Goal: Find specific page/section: Find specific page/section

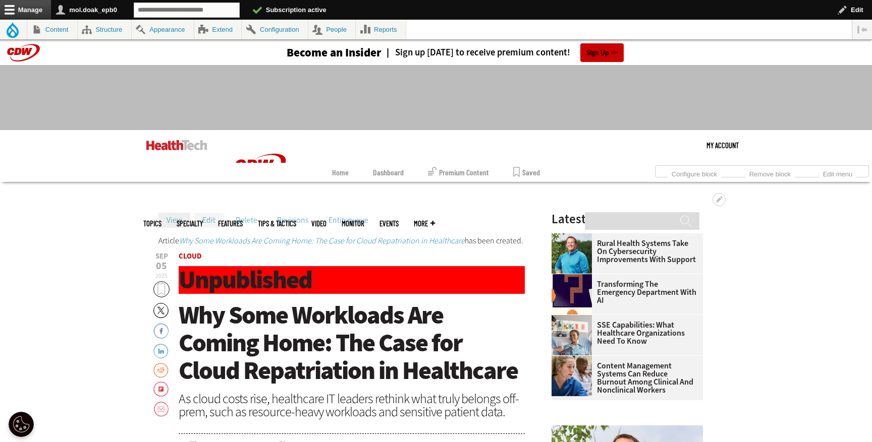
click at [214, 215] on link "Edit" at bounding box center [208, 220] width 29 height 15
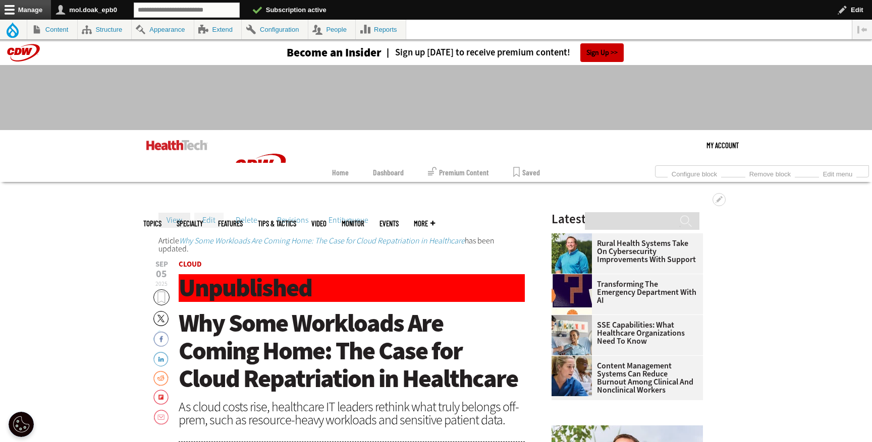
click at [211, 214] on link "Edit" at bounding box center [208, 220] width 29 height 15
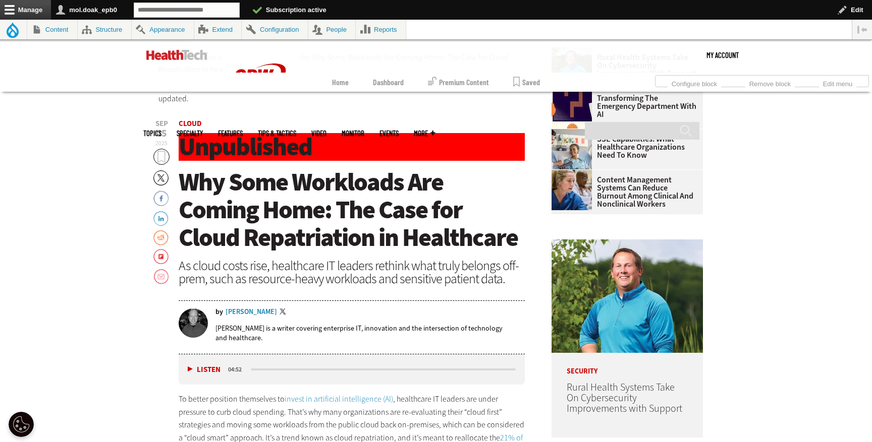
scroll to position [437, 0]
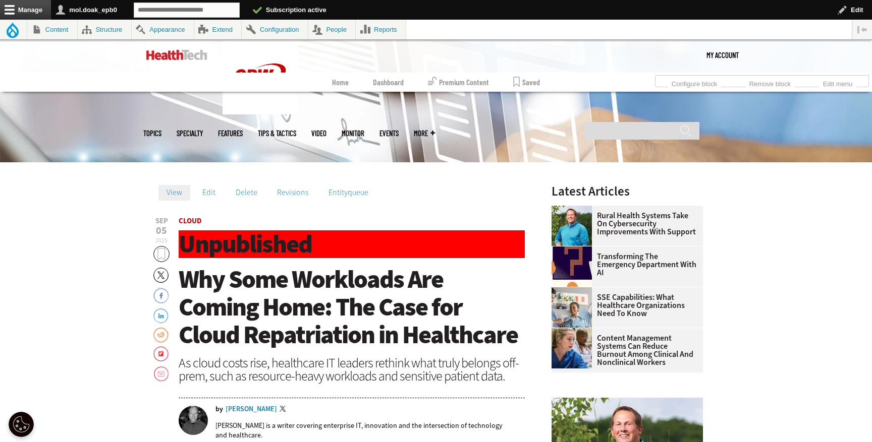
scroll to position [308, 0]
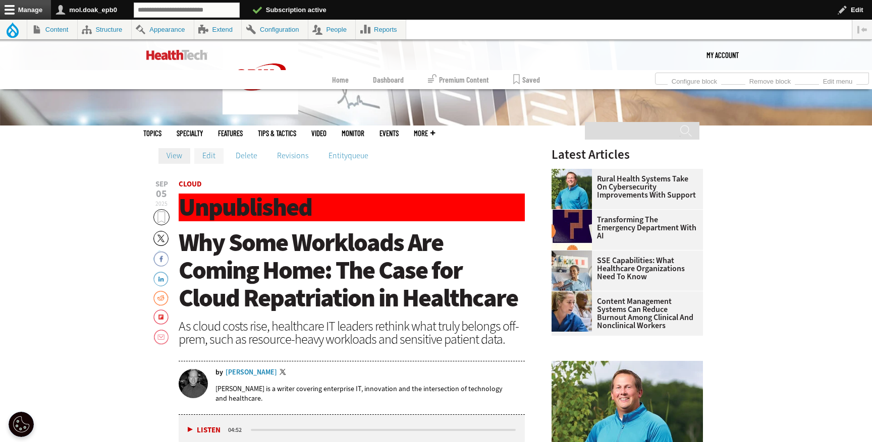
click at [209, 159] on link "Edit" at bounding box center [208, 155] width 29 height 15
